Goal: Information Seeking & Learning: Learn about a topic

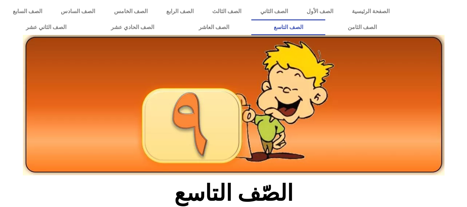
scroll to position [180, 0]
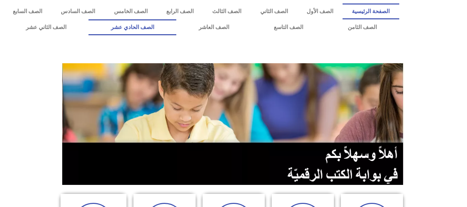
click at [176, 25] on link "الصف الحادي عشر" at bounding box center [132, 27] width 88 height 16
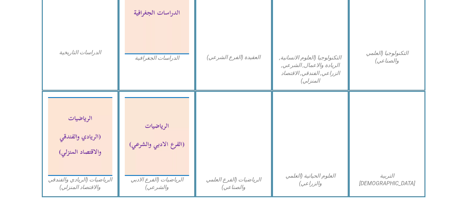
scroll to position [401, 0]
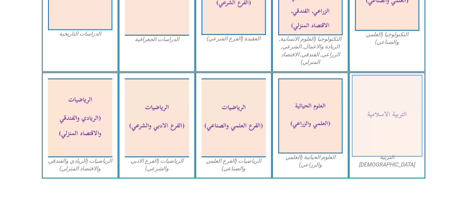
click at [385, 113] on img at bounding box center [386, 116] width 71 height 82
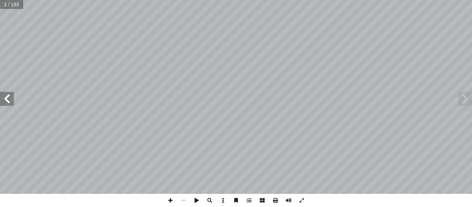
click at [9, 102] on span at bounding box center [7, 99] width 14 height 14
click at [169, 200] on span at bounding box center [170, 200] width 13 height 13
click at [7, 98] on span at bounding box center [7, 99] width 14 height 14
click at [8, 99] on span at bounding box center [7, 99] width 14 height 14
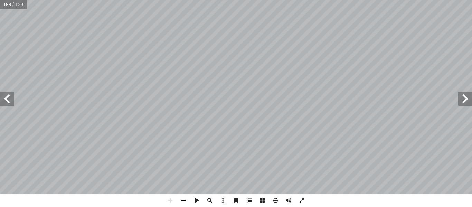
click at [180, 201] on span at bounding box center [183, 200] width 13 height 13
click at [169, 201] on span at bounding box center [170, 200] width 13 height 13
